Goal: Navigation & Orientation: Go to known website

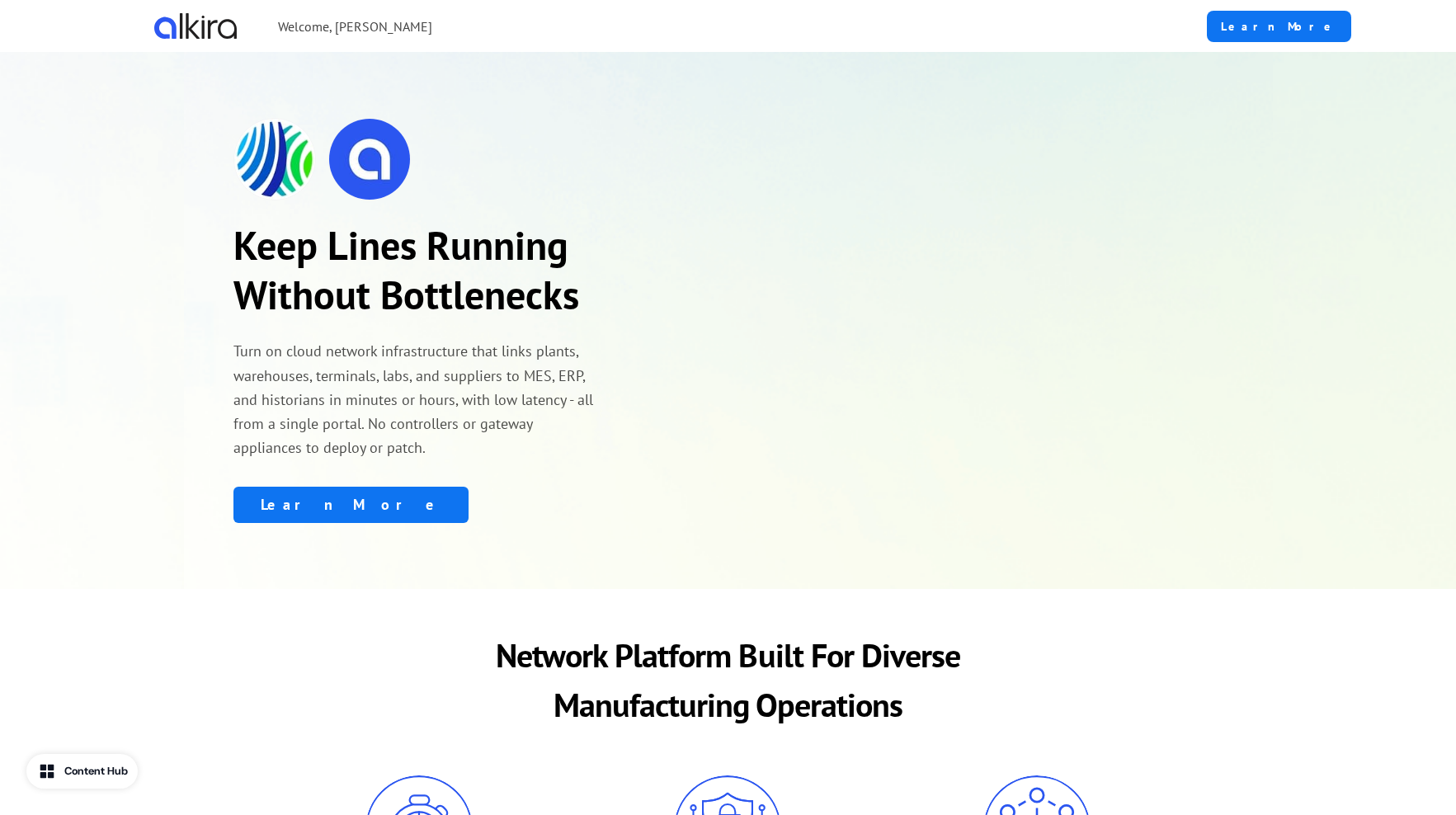
click at [261, 153] on img at bounding box center [274, 159] width 83 height 83
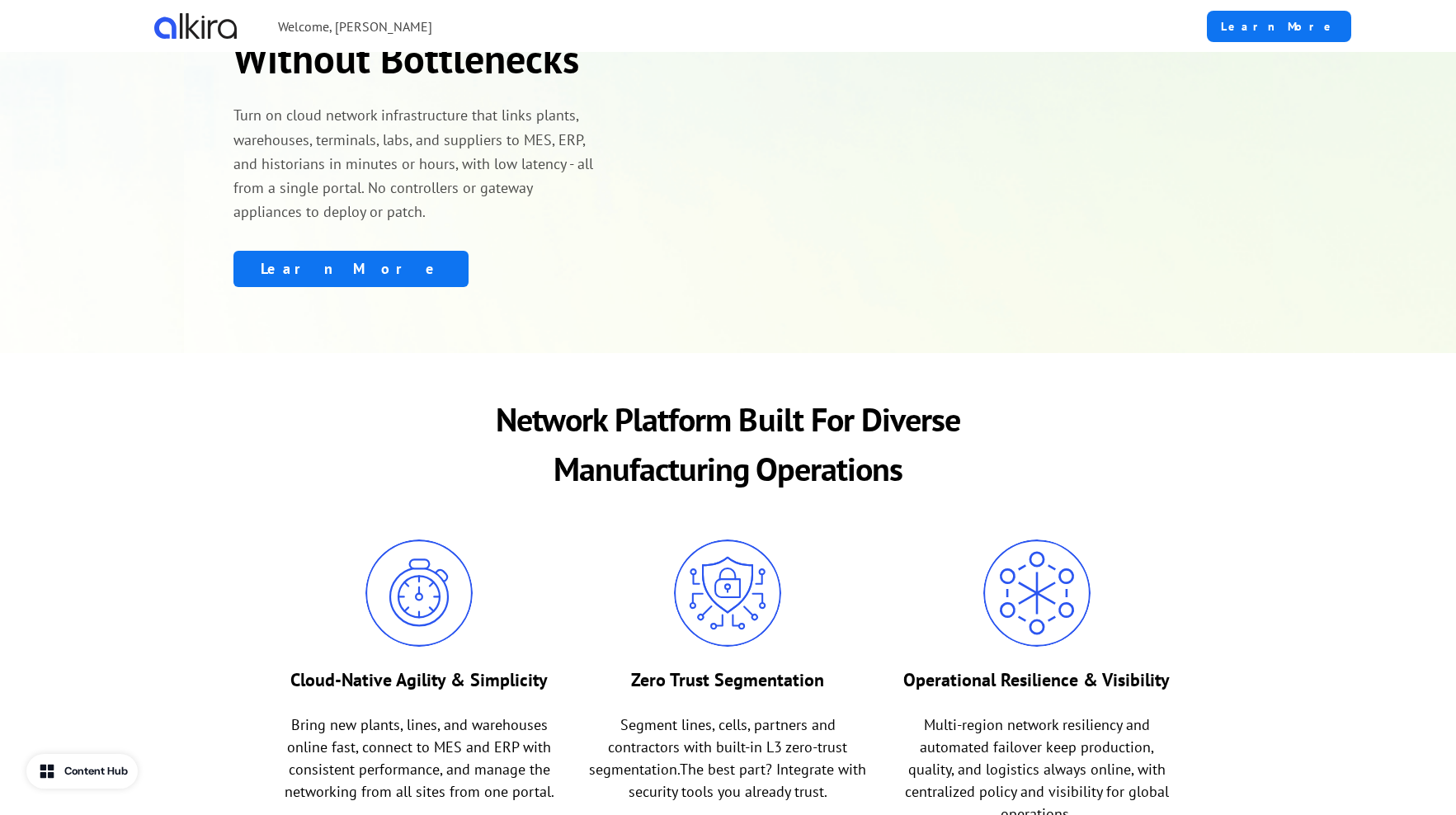
scroll to position [297, 0]
